Goal: Communication & Community: Answer question/provide support

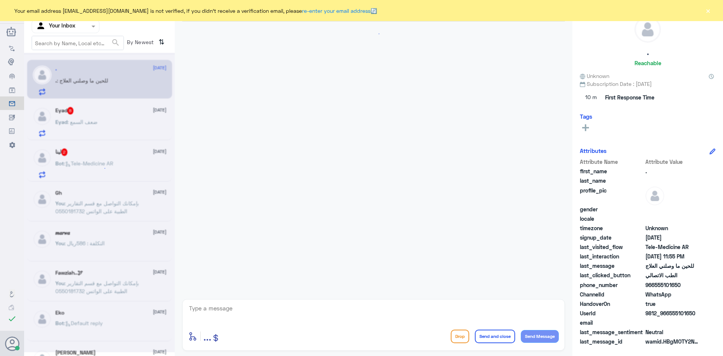
scroll to position [438, 0]
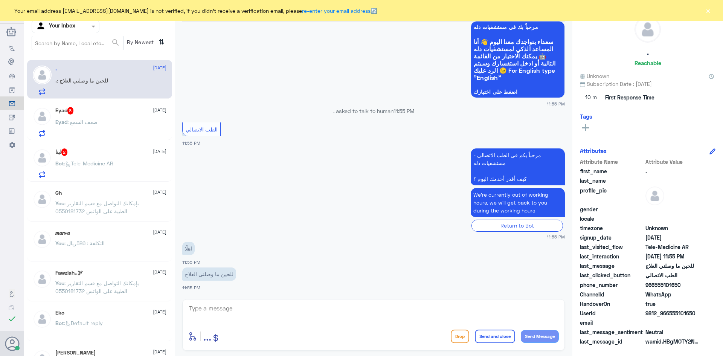
click at [125, 119] on div "Eyad 8 [DATE] Eyad : ضعف السمع" at bounding box center [110, 122] width 111 height 30
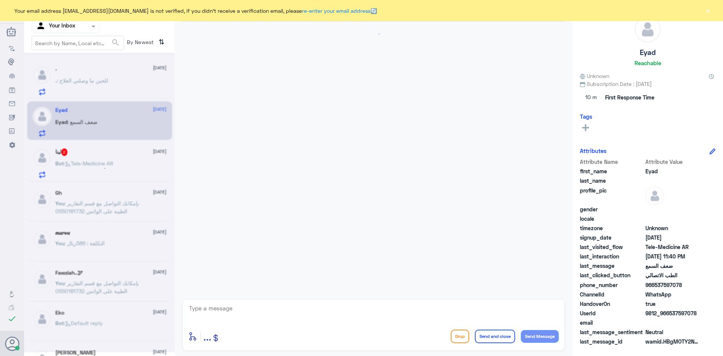
scroll to position [349, 0]
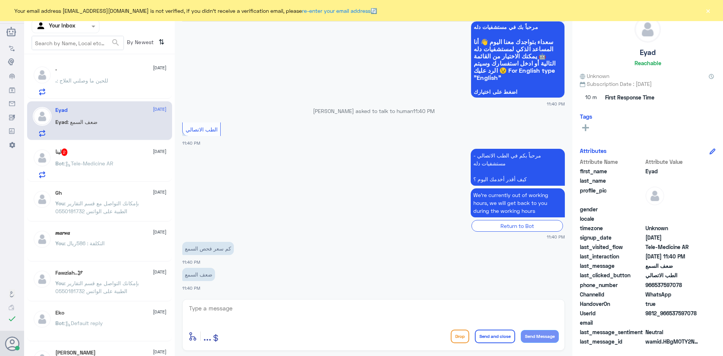
click at [239, 307] on textarea at bounding box center [373, 312] width 370 height 18
type textarea "هذا ليس من اختصاص الطب الاتصالي بإمكانك الاتصال بالرقم الموحد : 920012222"
click at [479, 339] on button "Send and close" at bounding box center [495, 336] width 40 height 14
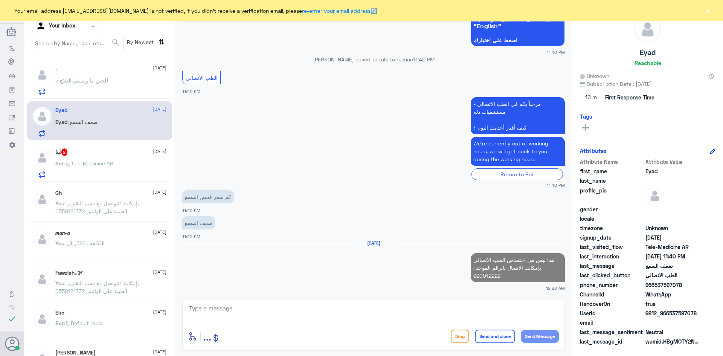
click at [133, 159] on div "لينا 2 [DATE] Bot : Tele-Medicine [GEOGRAPHIC_DATA]" at bounding box center [110, 163] width 111 height 30
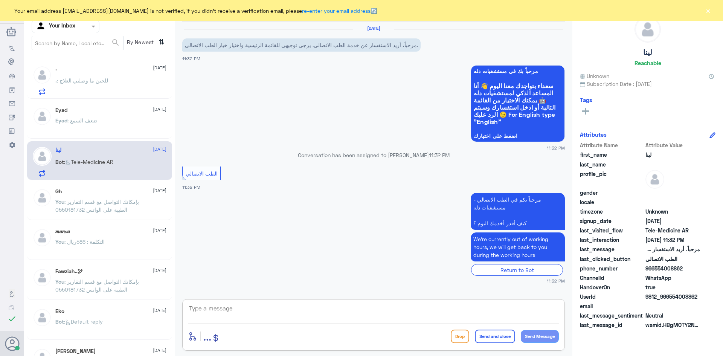
click at [275, 307] on textarea at bounding box center [373, 312] width 370 height 18
click at [706, 10] on button "×" at bounding box center [708, 11] width 8 height 8
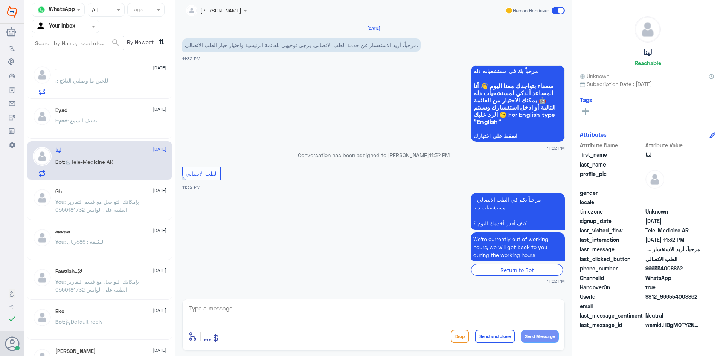
click at [557, 10] on span at bounding box center [557, 11] width 13 height 8
click at [0, 0] on input "checkbox" at bounding box center [0, 0] width 0 height 0
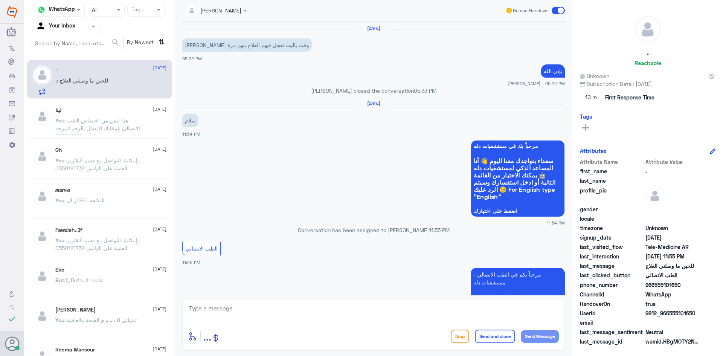
scroll to position [438, 0]
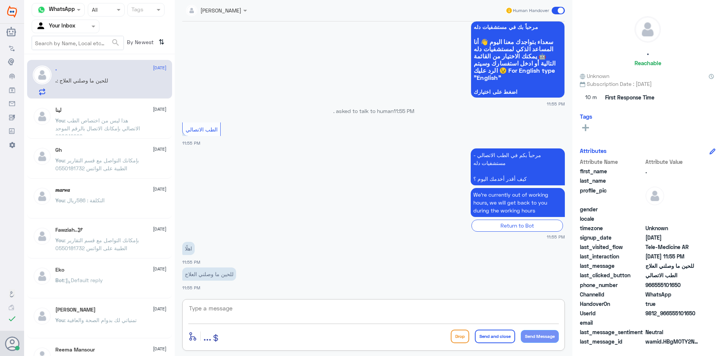
click at [261, 307] on textarea at bounding box center [373, 312] width 370 height 18
drag, startPoint x: 696, startPoint y: 313, endPoint x: 670, endPoint y: 314, distance: 26.0
click at [670, 314] on span "9812_966555101650" at bounding box center [672, 313] width 55 height 8
copy span "555101650"
click at [350, 311] on textarea at bounding box center [373, 312] width 370 height 18
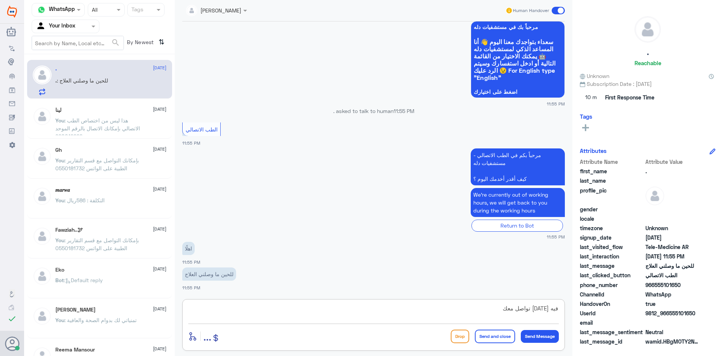
type textarea "فيه [DATE] تواصل معك ؟"
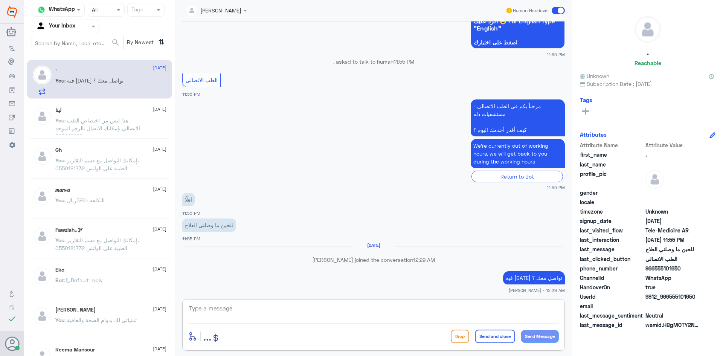
scroll to position [475, 0]
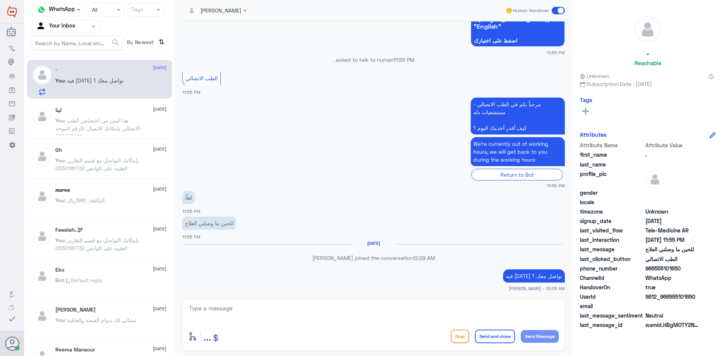
click at [94, 117] on span ": هذا ليس من اختصاص الطب الاتصالي بإمكانك الاتصال بالرقم الموحد : 920012222" at bounding box center [97, 128] width 85 height 22
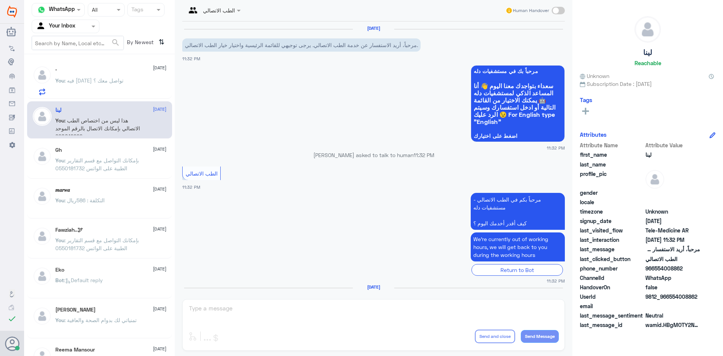
scroll to position [20, 0]
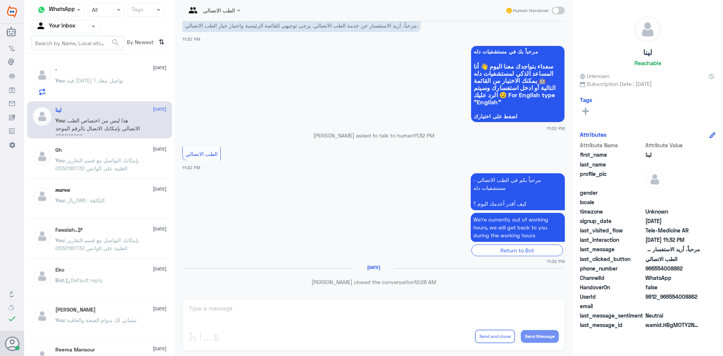
click at [91, 72] on div ". [DATE] You : فيه [DATE] تواصل معك ؟" at bounding box center [110, 80] width 111 height 30
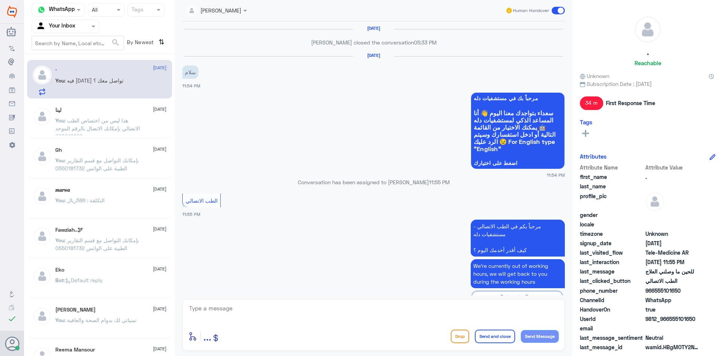
scroll to position [441, 0]
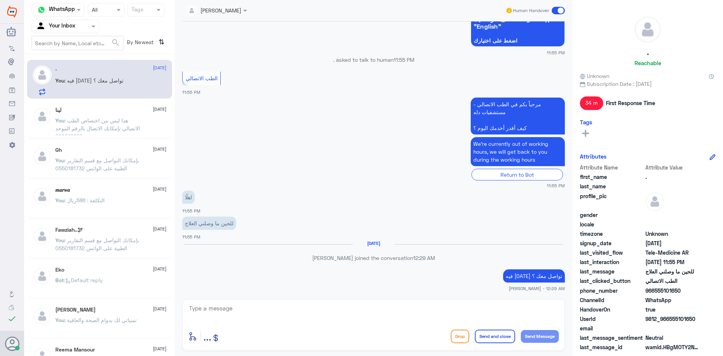
click at [474, 311] on textarea at bounding box center [373, 312] width 370 height 18
click at [553, 11] on span at bounding box center [557, 11] width 13 height 8
click at [0, 0] on input "checkbox" at bounding box center [0, 0] width 0 height 0
